Goal: Information Seeking & Learning: Learn about a topic

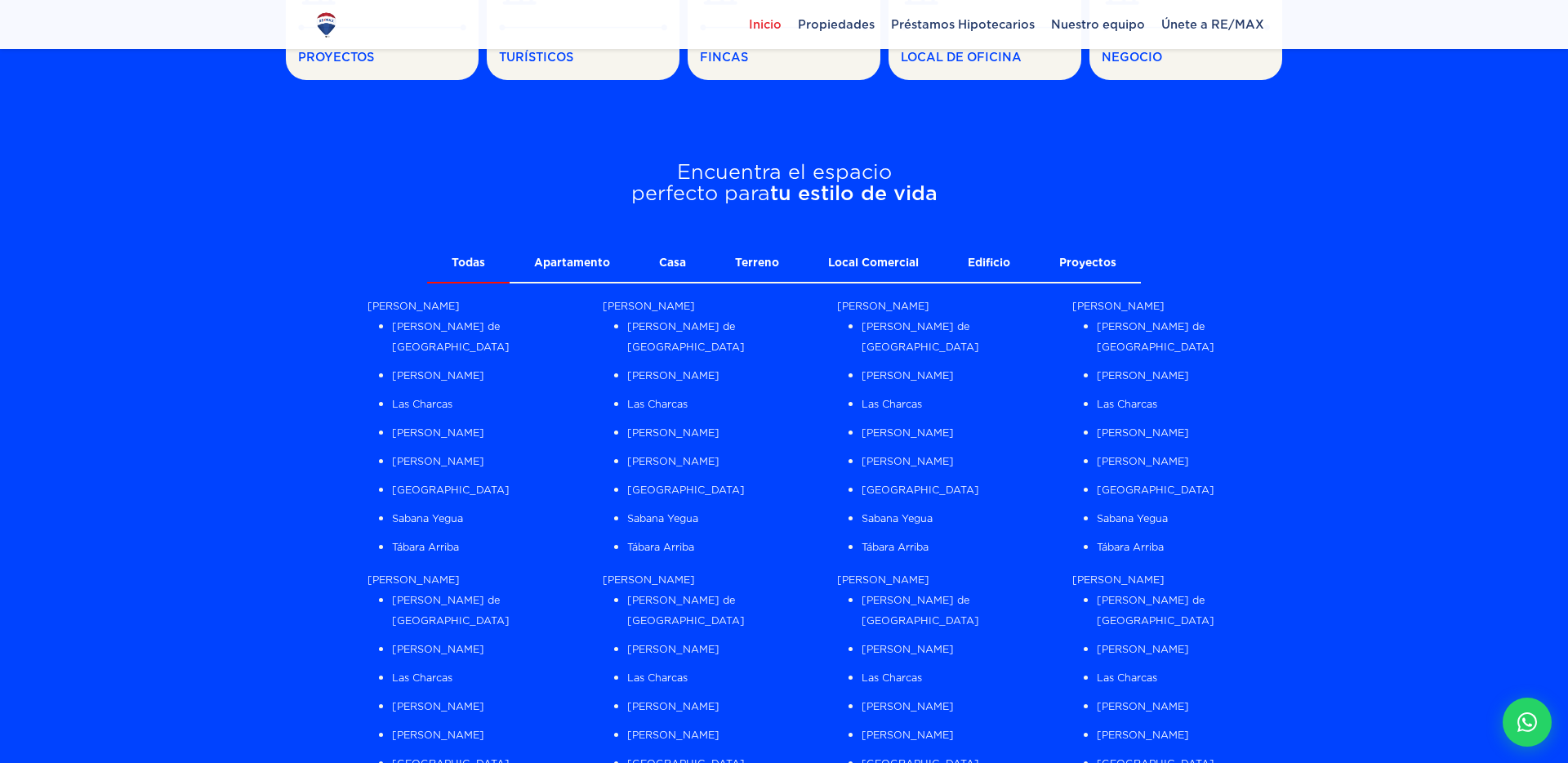
scroll to position [1113, 0]
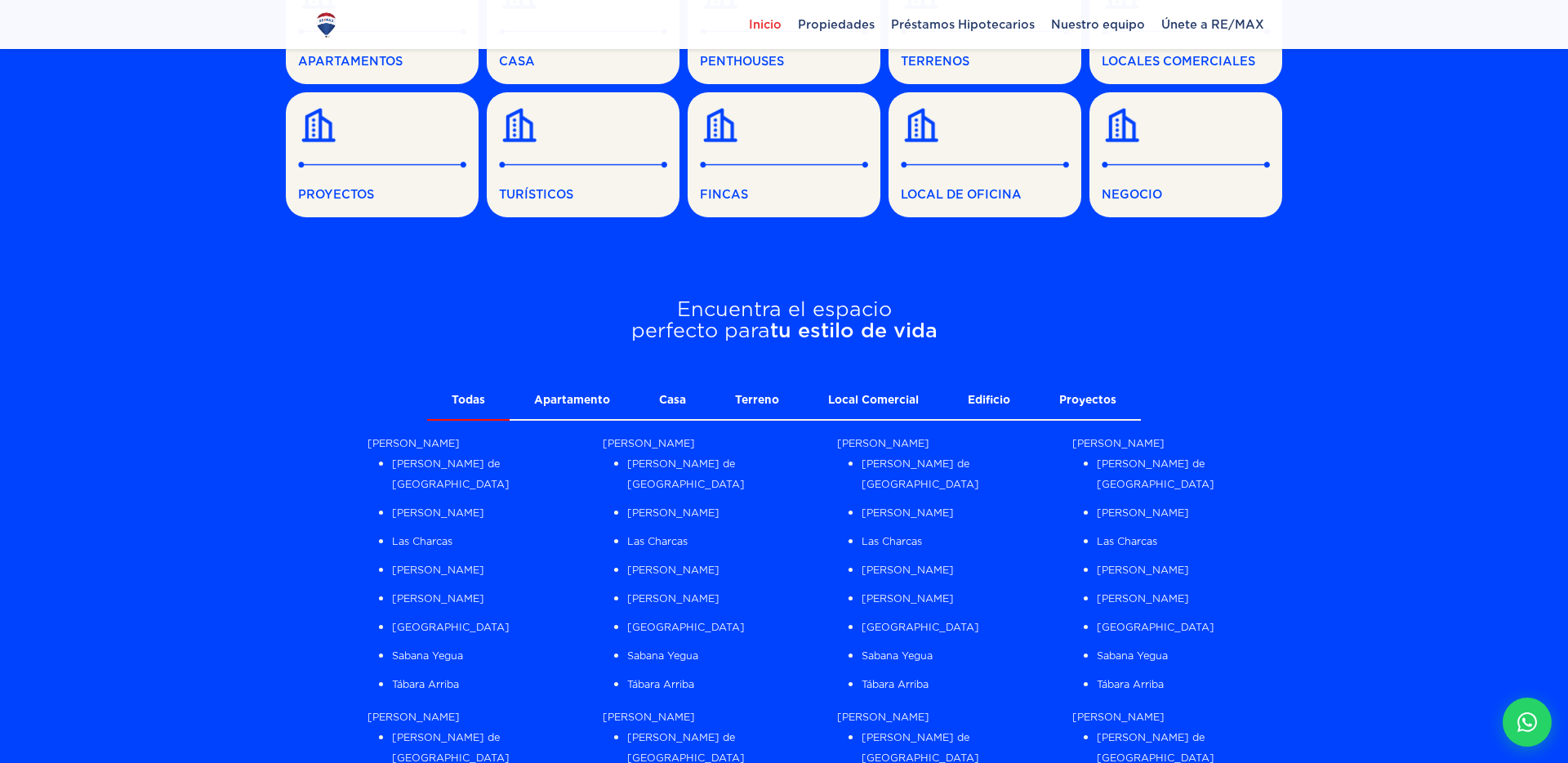
click at [550, 399] on link "Apartamento" at bounding box center [572, 401] width 125 height 36
click at [691, 382] on link "Casa" at bounding box center [672, 401] width 76 height 36
click at [742, 392] on link "Terreno" at bounding box center [757, 401] width 93 height 36
click at [846, 379] on secction "Encuentra el espacio perfecto para tu estilo de vida Todas Apartamento Casa Ter…" at bounding box center [784, 776] width 996 height 1037
click at [862, 391] on link "Local Comercial" at bounding box center [873, 401] width 140 height 36
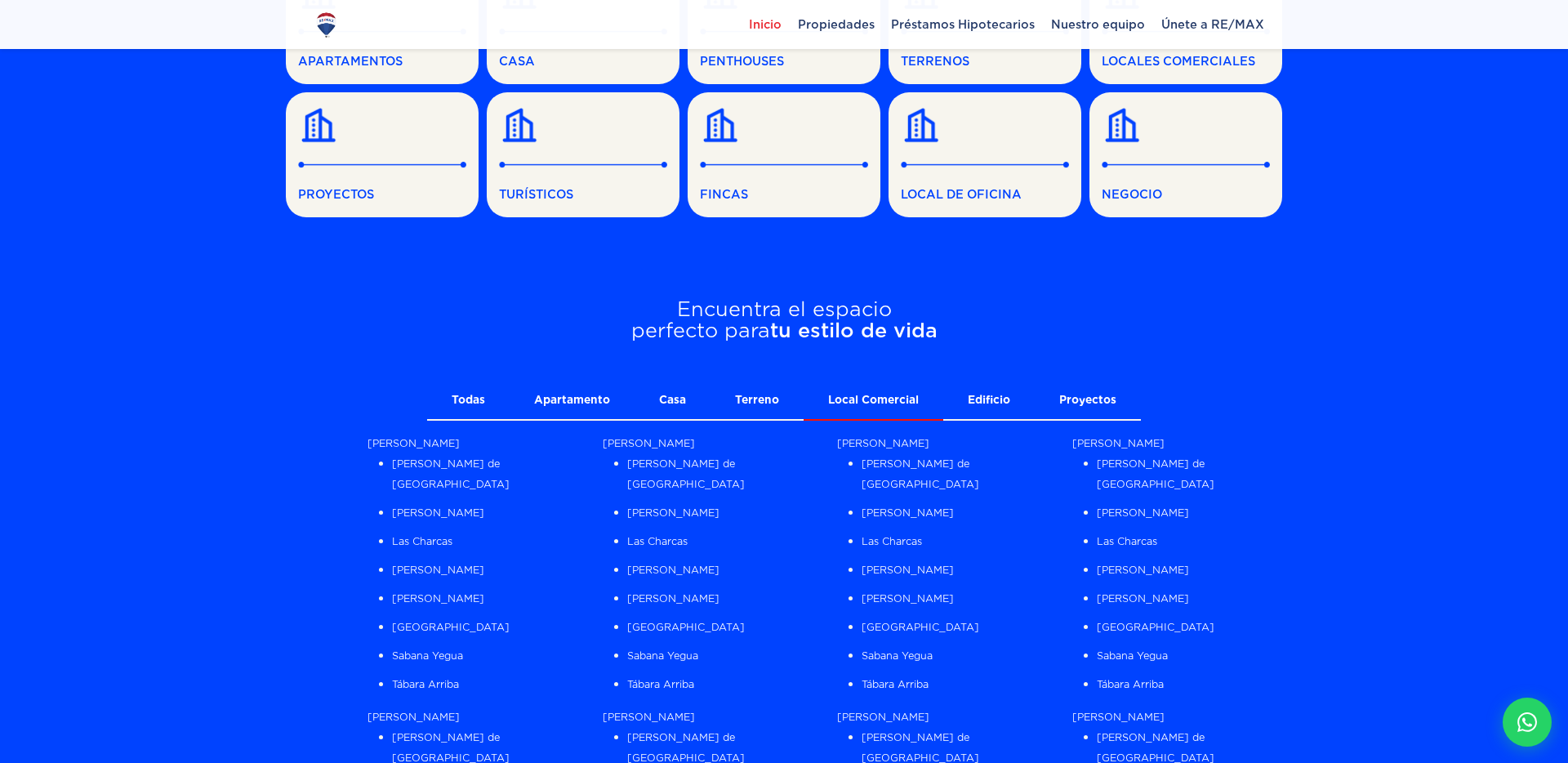
click at [994, 393] on link "Edificio" at bounding box center [989, 401] width 91 height 36
click at [1061, 397] on link "Proyectos" at bounding box center [1088, 401] width 106 height 36
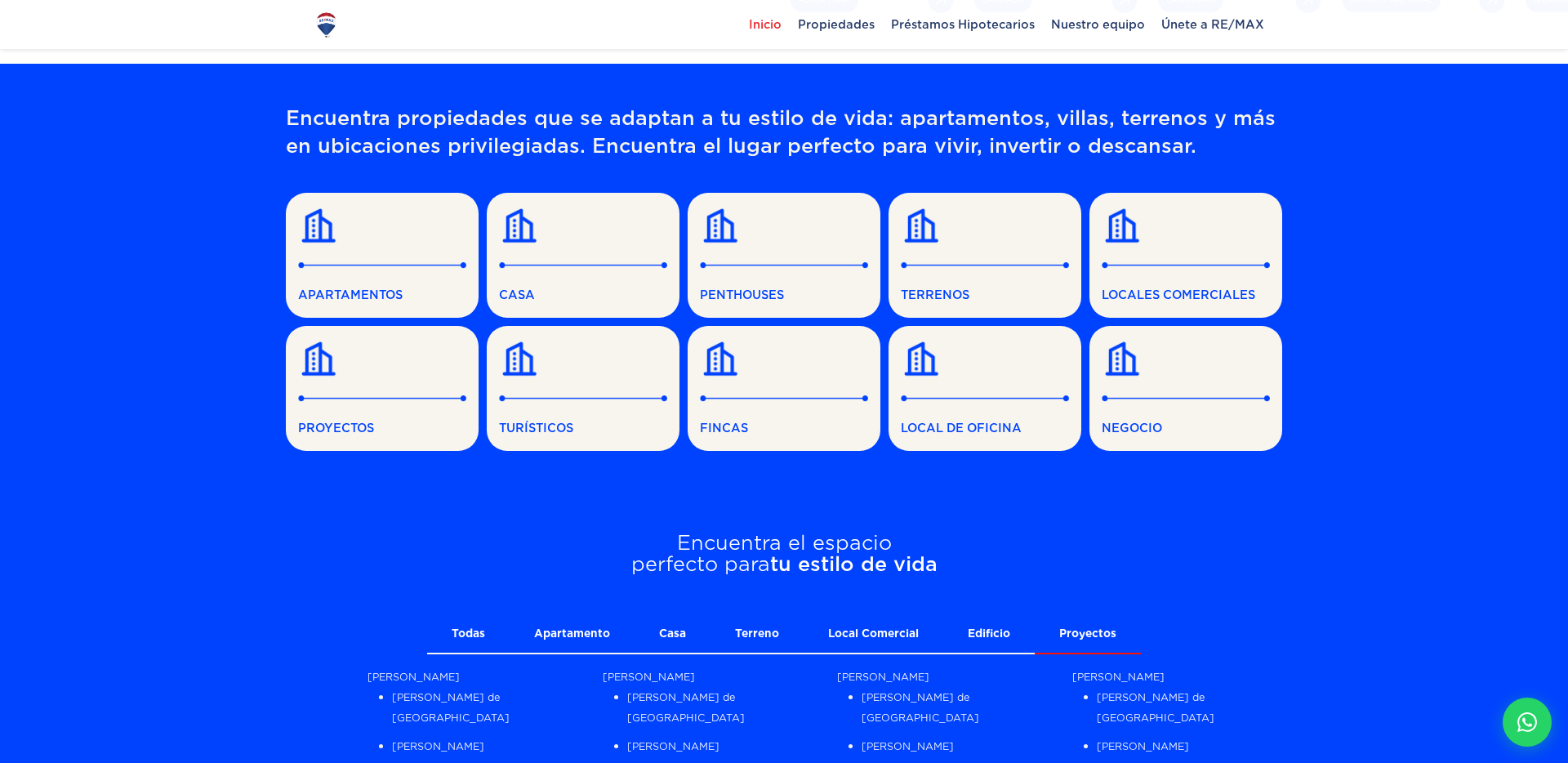
scroll to position [648, 0]
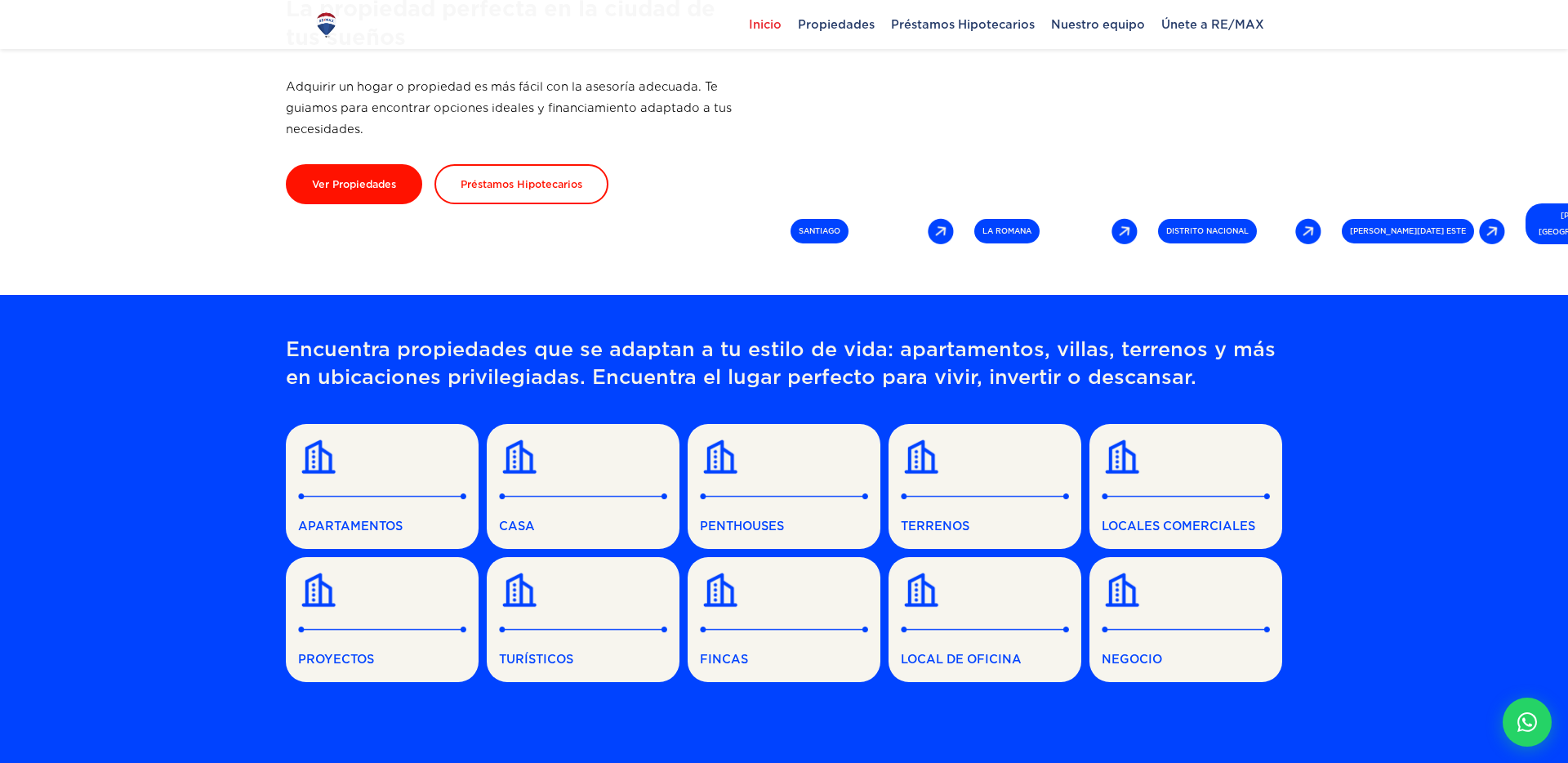
click at [387, 481] on link "APARTAMENTOS" at bounding box center [382, 487] width 193 height 125
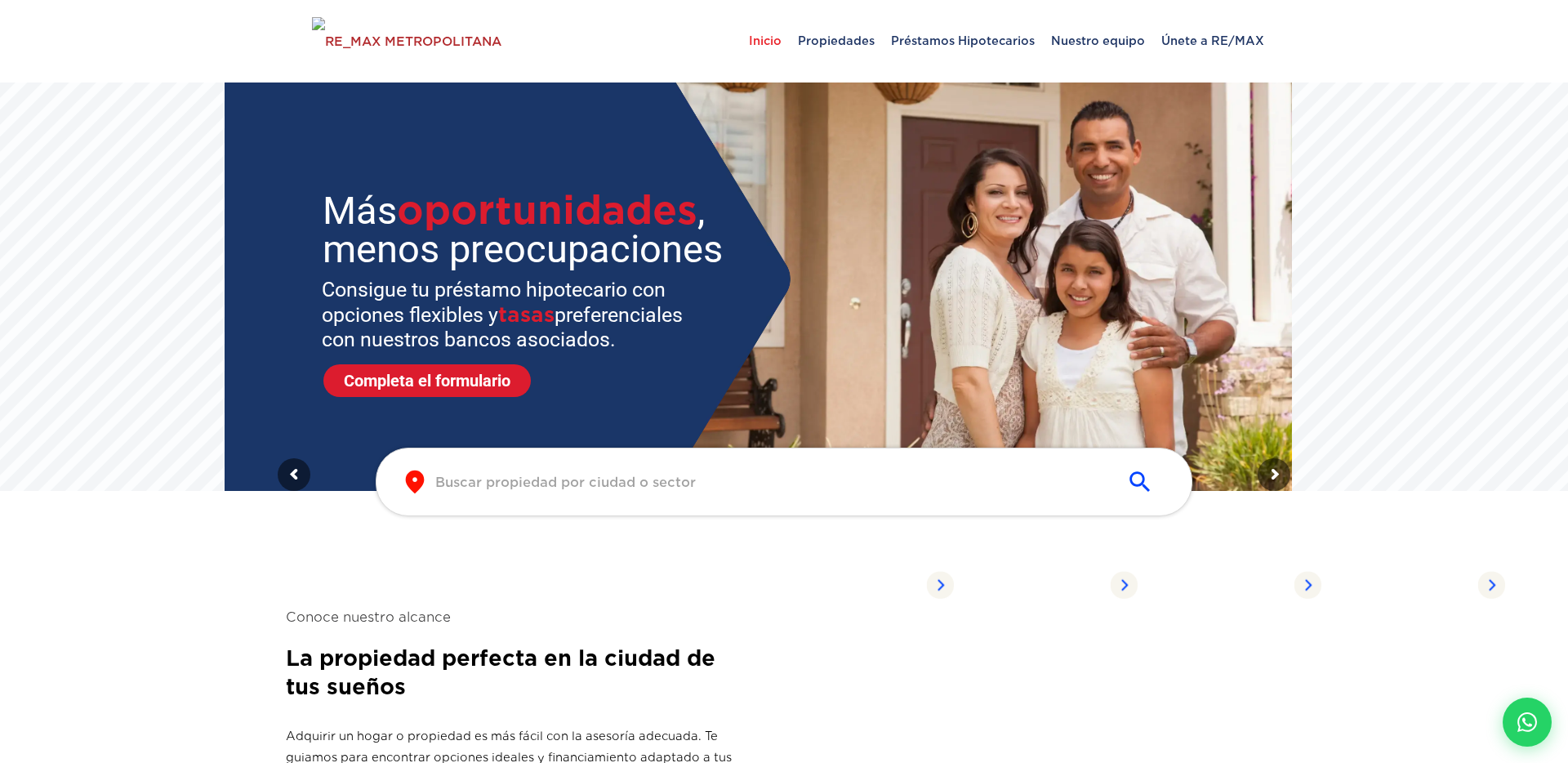
scroll to position [279, 0]
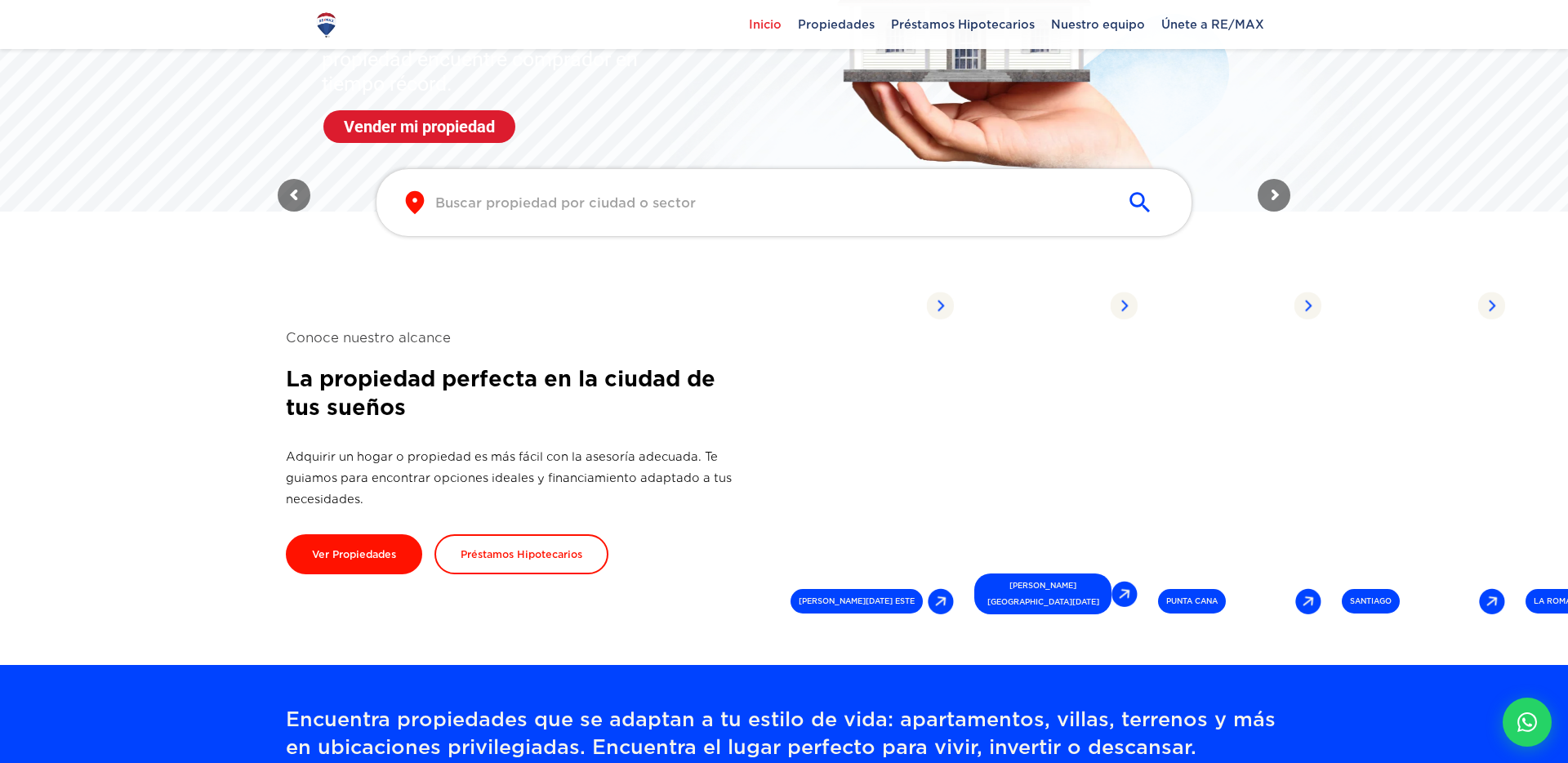
click at [1085, 259] on section "Conoce nuestro alcance La propiedad perfecta en la ciudad de tus sueños Adquiri…" at bounding box center [784, 451] width 996 height 428
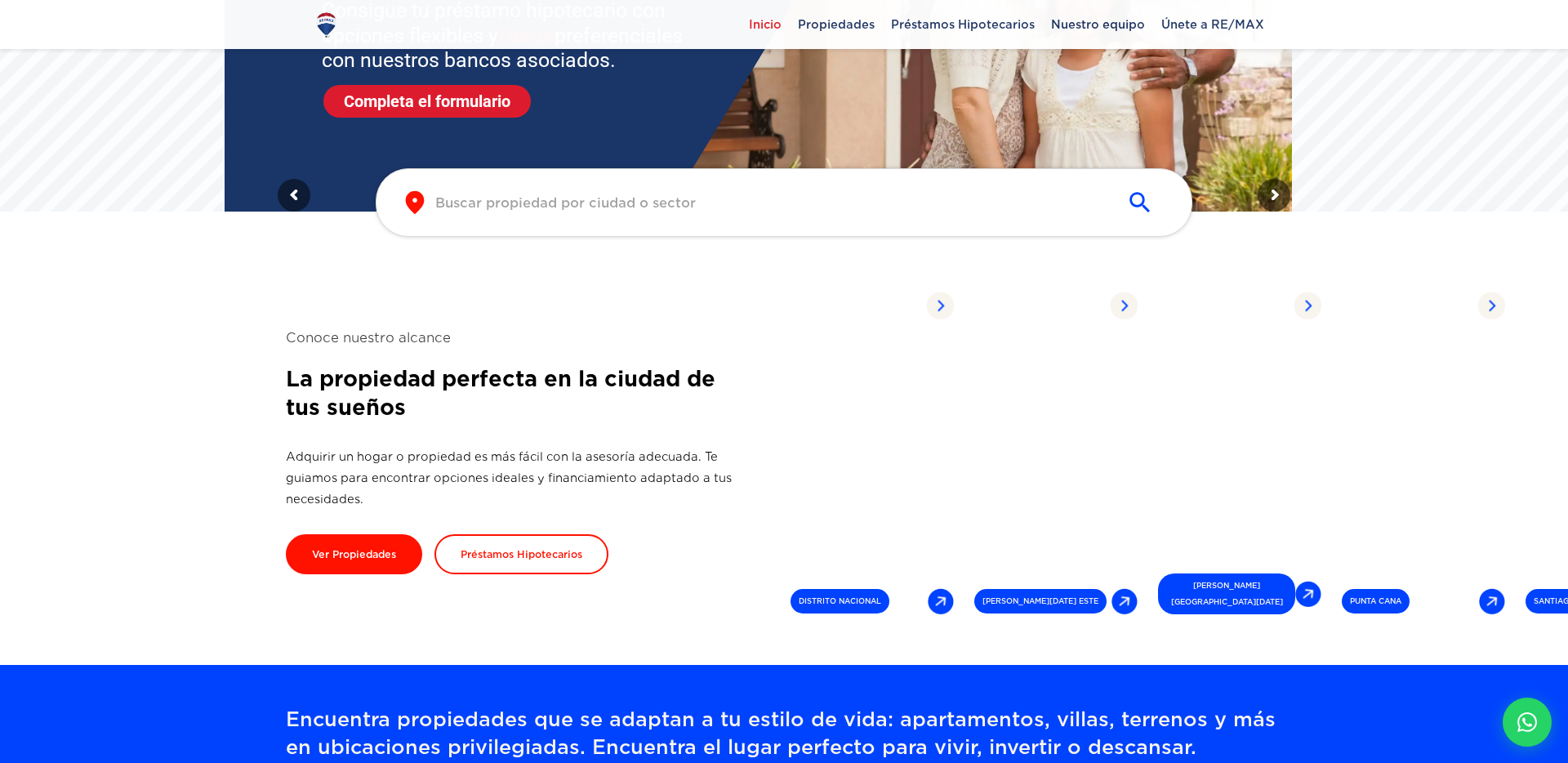
click at [1171, 252] on section "Conoce nuestro alcance La propiedad perfecta en la ciudad de tus sueños Adquiri…" at bounding box center [784, 451] width 996 height 428
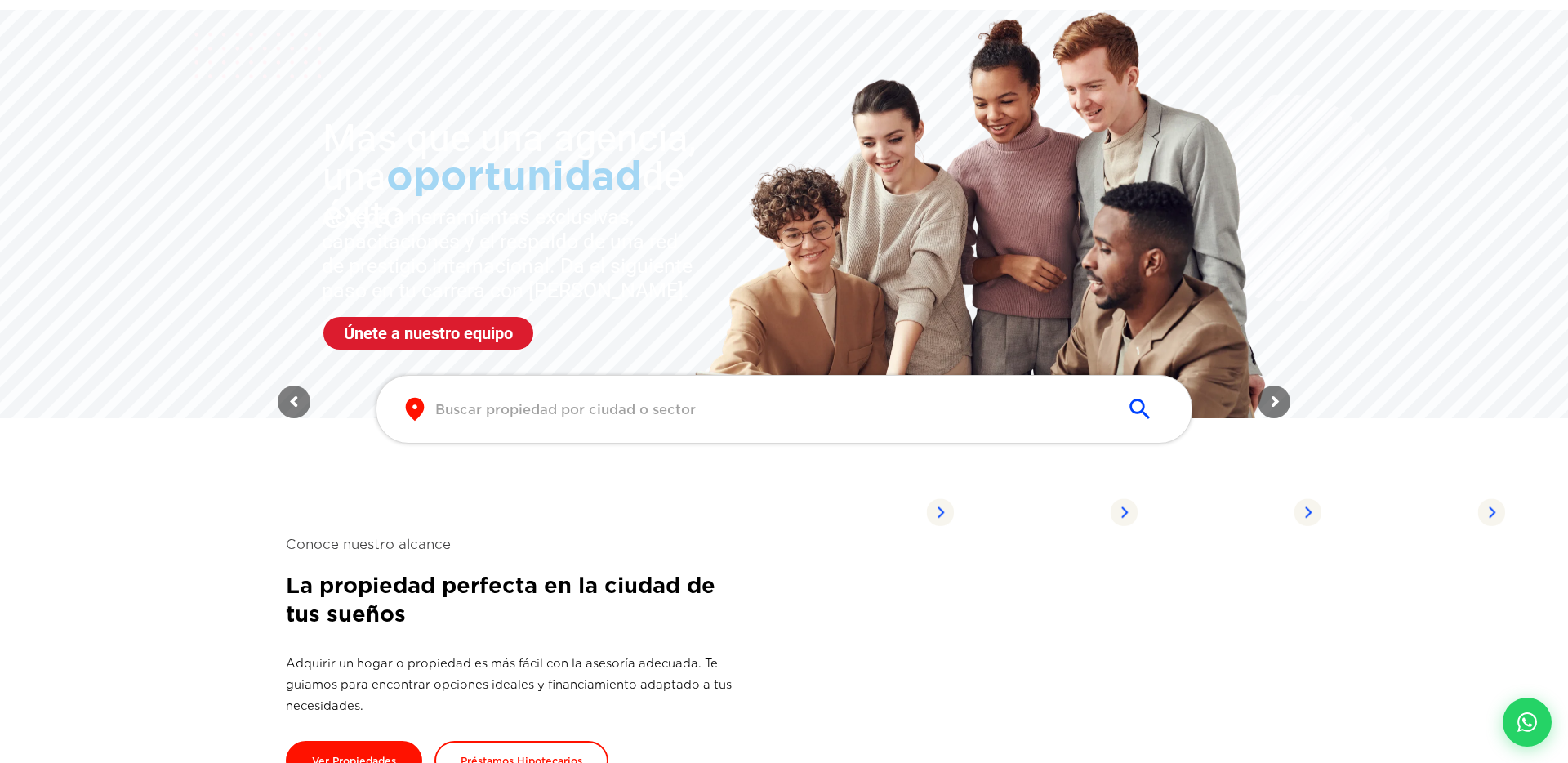
scroll to position [0, 0]
